Goal: Task Accomplishment & Management: Use online tool/utility

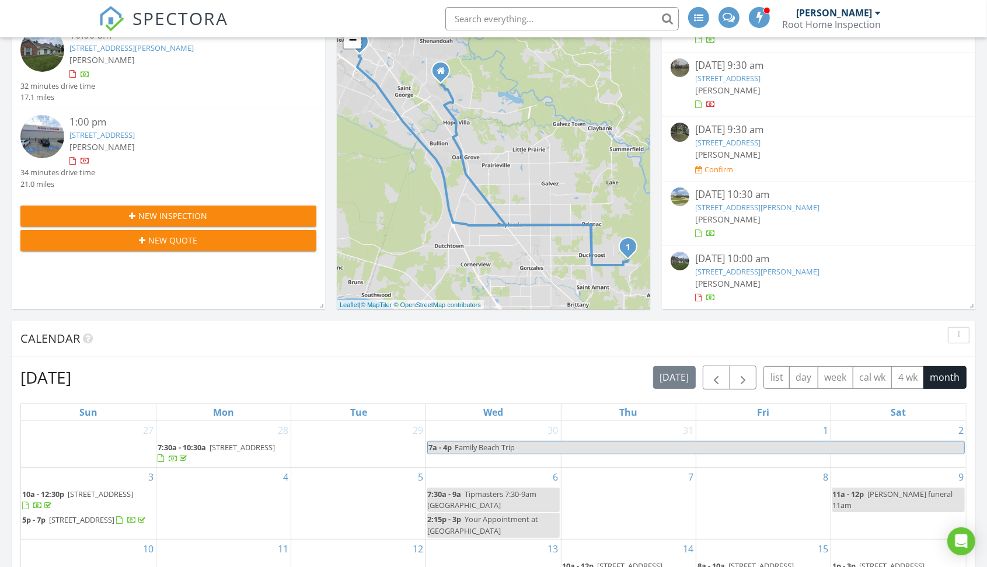
scroll to position [203, 0]
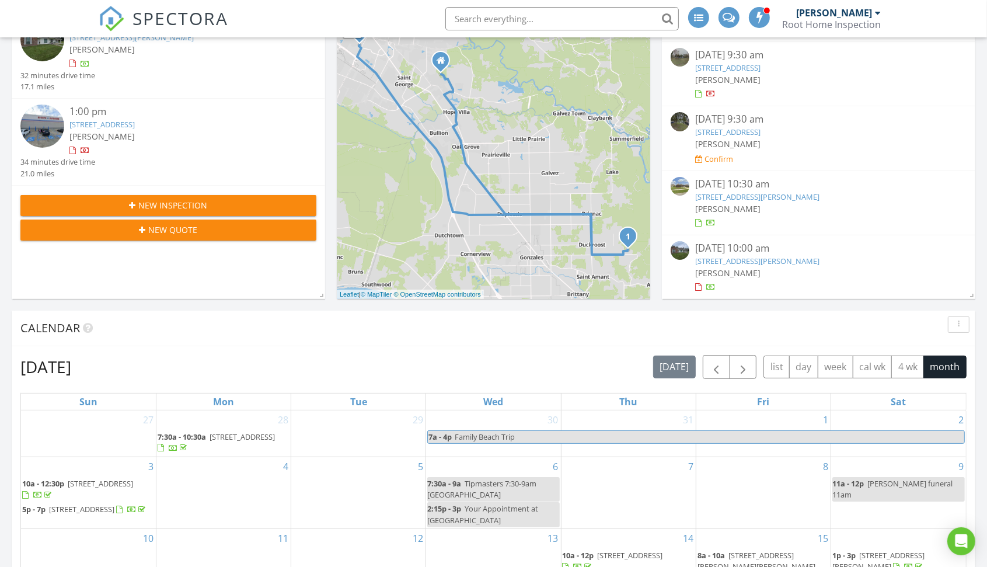
click at [777, 259] on link "[STREET_ADDRESS][PERSON_NAME]" at bounding box center [758, 261] width 124 height 11
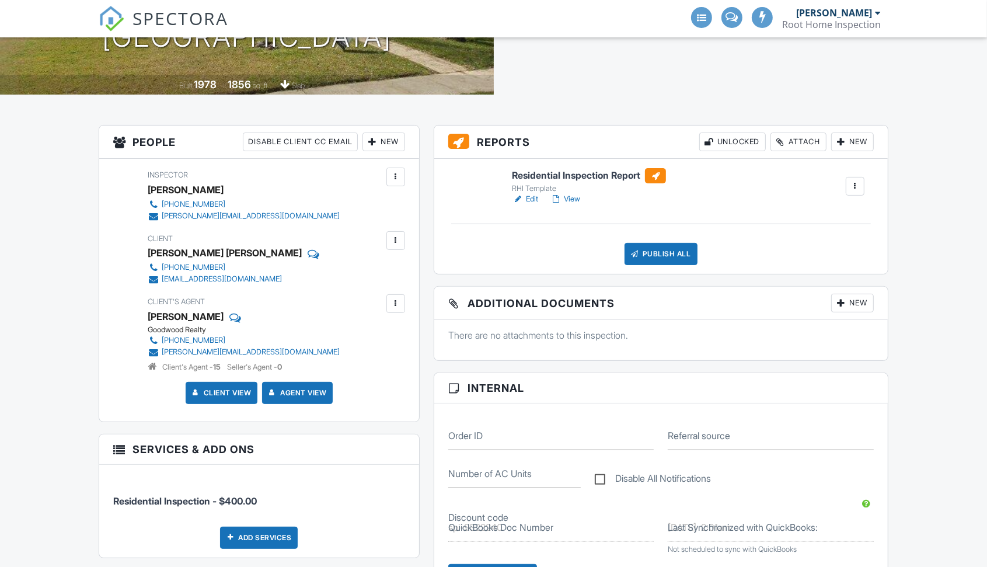
scroll to position [216, 0]
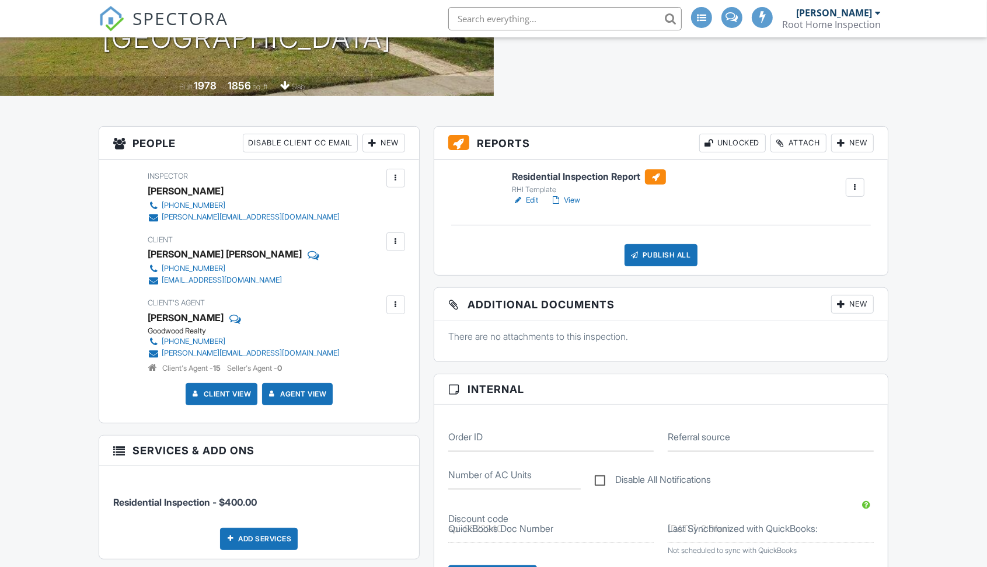
drag, startPoint x: 543, startPoint y: 218, endPoint x: 569, endPoint y: 218, distance: 26.3
click at [569, 218] on div "Residential Inspection Report RHI Template Edit View Quick Publish Copy Delete …" at bounding box center [661, 217] width 454 height 115
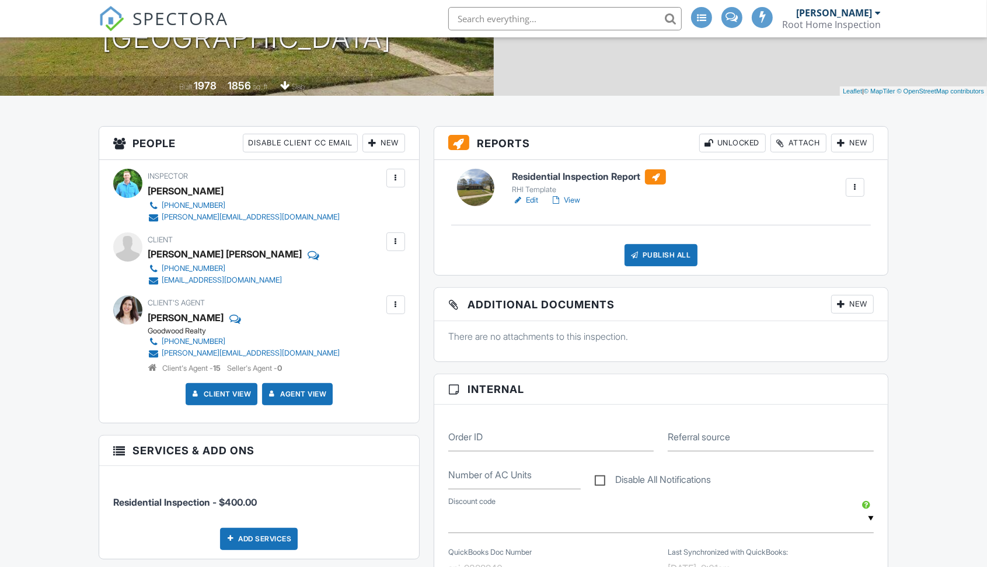
click at [569, 199] on link "View" at bounding box center [565, 200] width 30 height 12
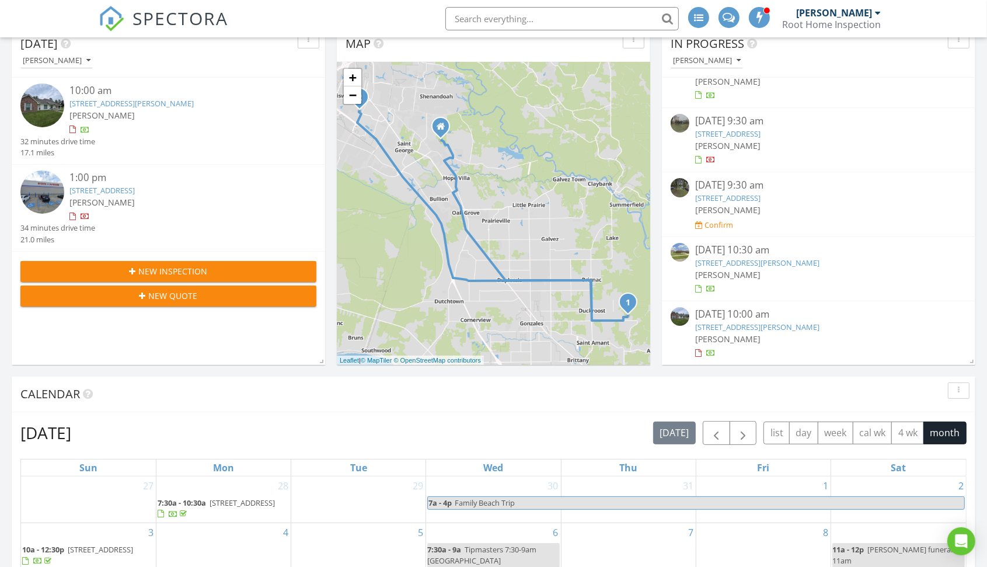
scroll to position [152, 0]
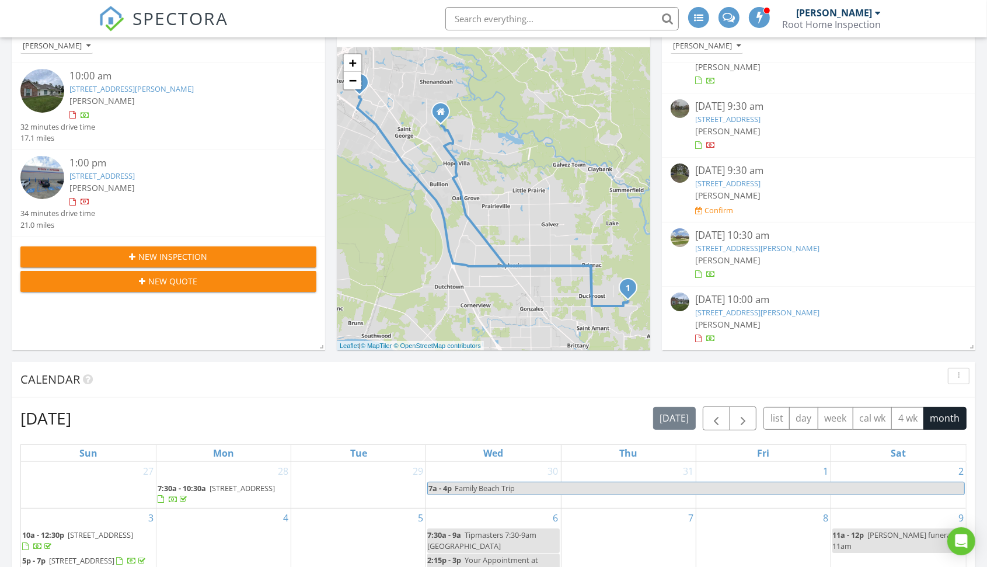
click at [778, 307] on link "45399 John Sheets Rd, Saint Amant, LA 70774" at bounding box center [758, 312] width 124 height 11
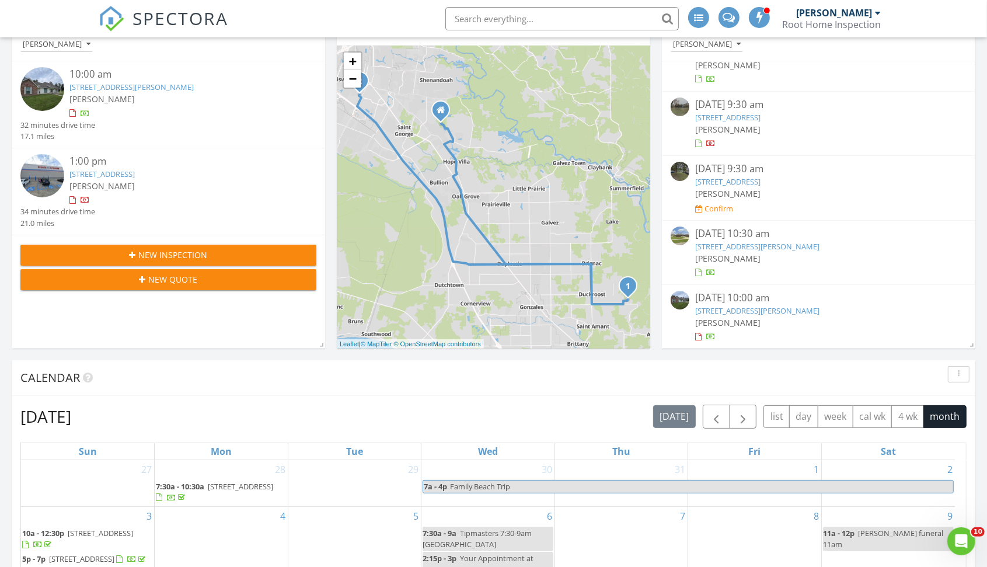
scroll to position [0, 0]
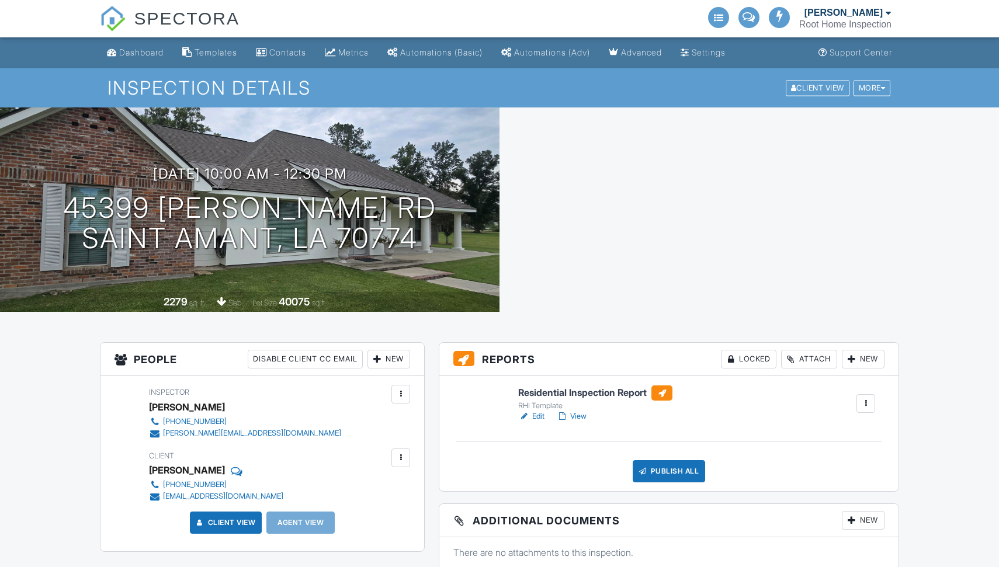
click at [576, 416] on link "View" at bounding box center [571, 417] width 30 height 12
